Goal: Information Seeking & Learning: Learn about a topic

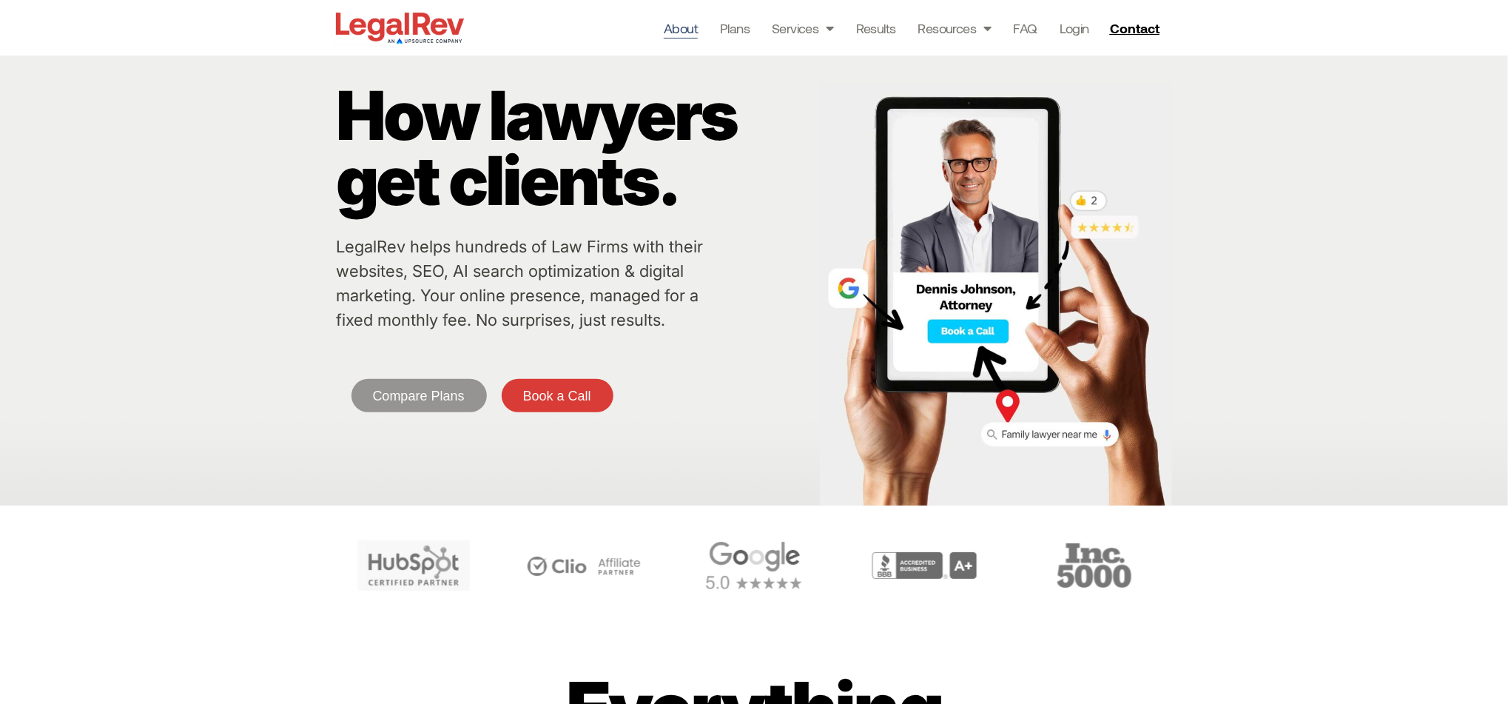
click at [676, 35] on link "About" at bounding box center [681, 28] width 34 height 21
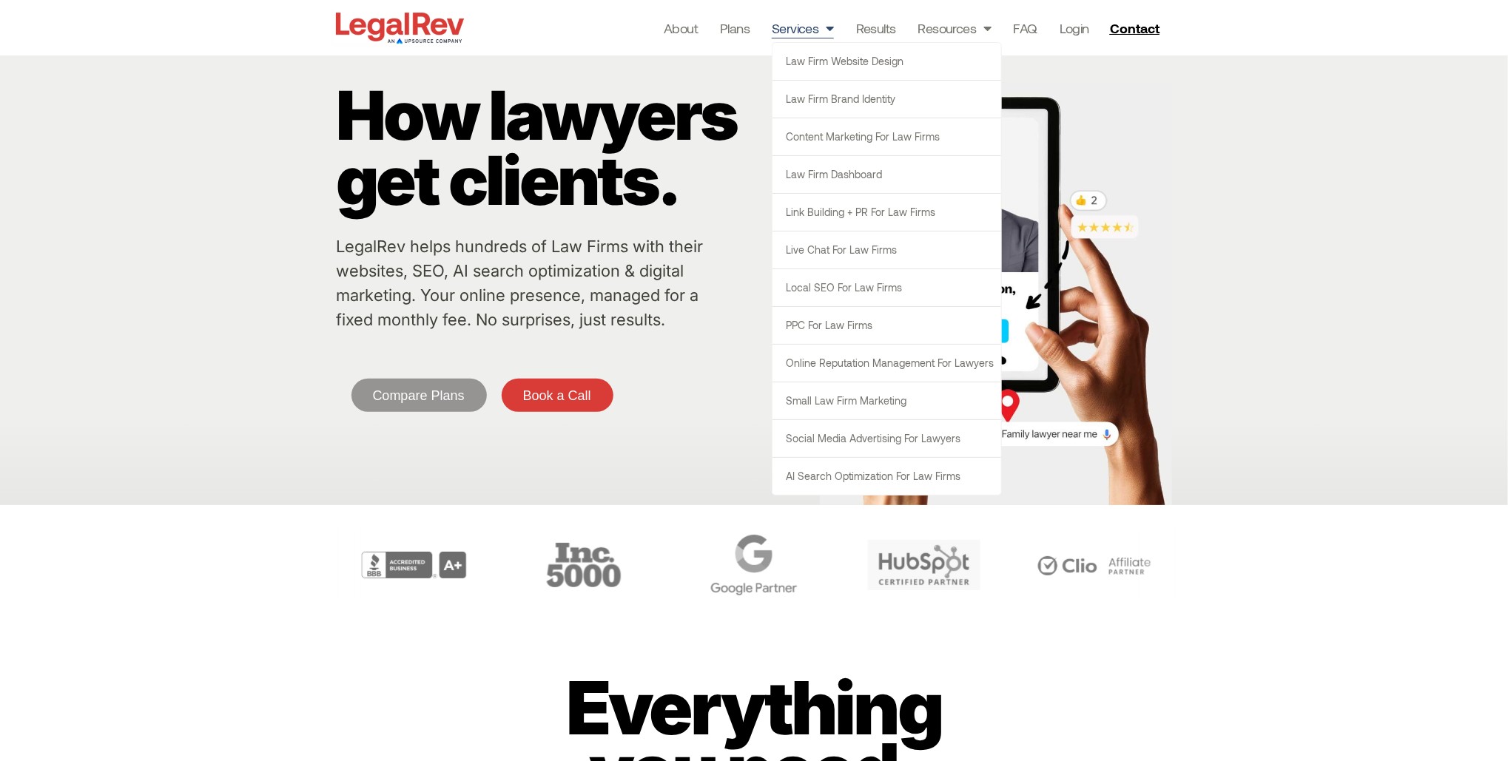
click at [826, 26] on span "Menu" at bounding box center [826, 28] width 15 height 28
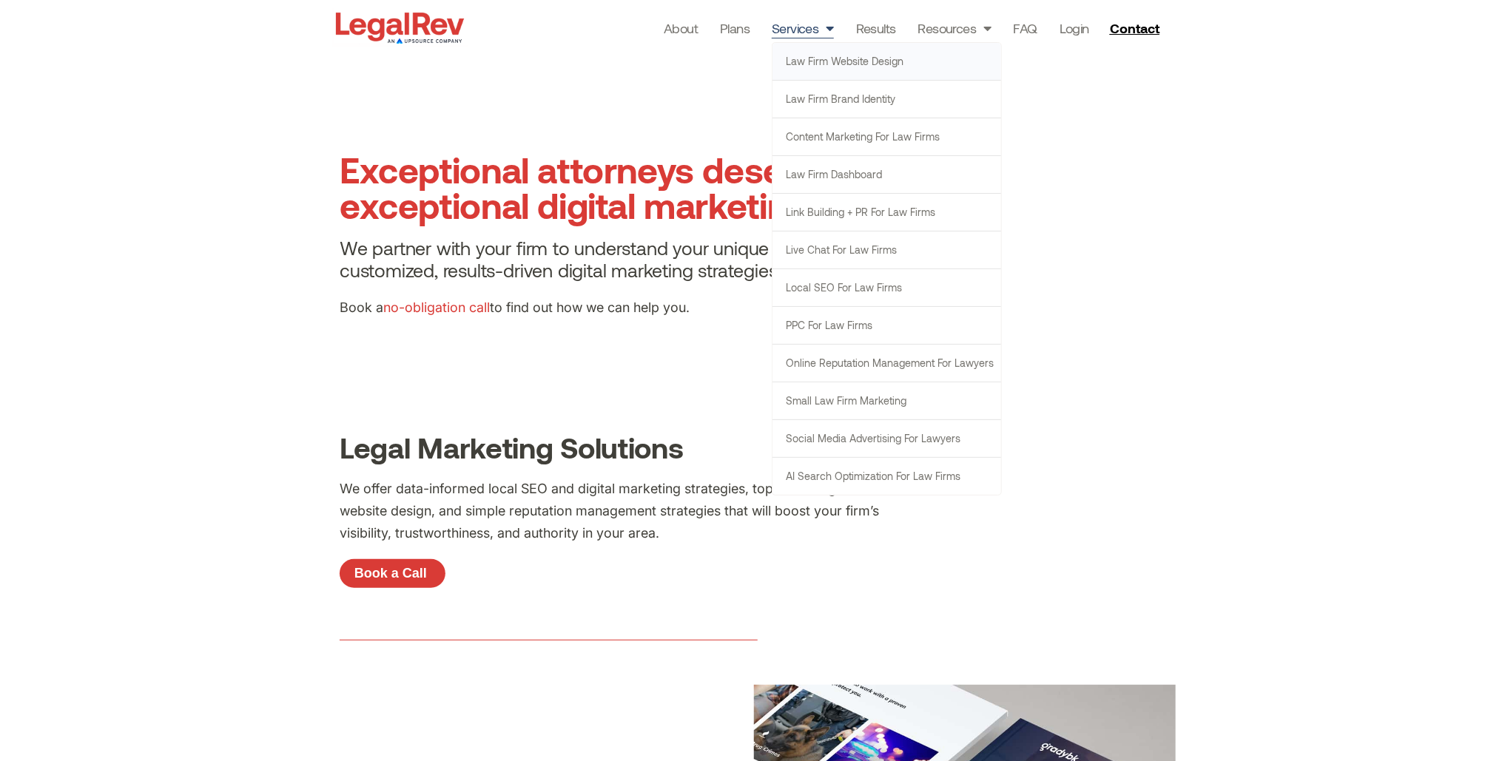
click at [831, 67] on link "Law Firm Website Design" at bounding box center [887, 61] width 229 height 37
